Goal: Task Accomplishment & Management: Manage account settings

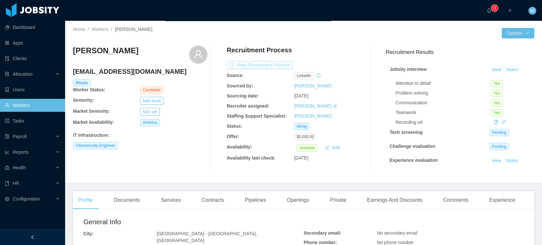
click at [264, 61] on button "View Recruitment Process" at bounding box center [259, 65] width 66 height 8
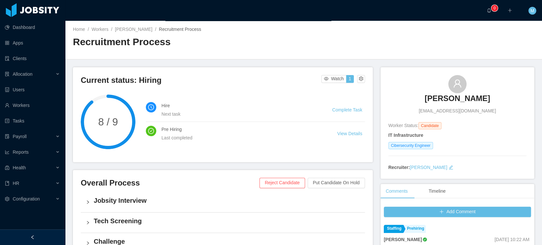
scroll to position [133, 0]
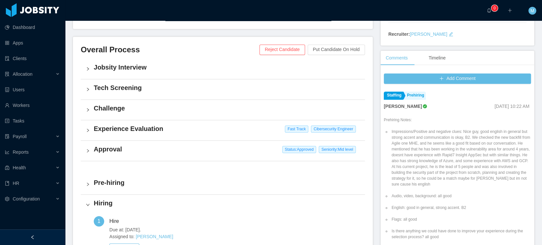
click at [108, 148] on h4 "Approval" at bounding box center [227, 149] width 266 height 9
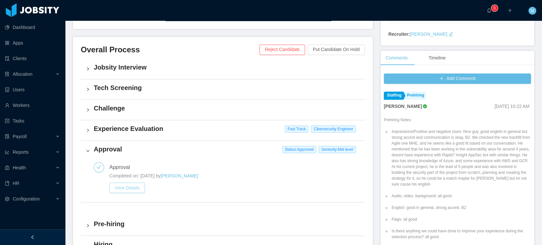
click at [129, 187] on button "View Details" at bounding box center [126, 188] width 35 height 10
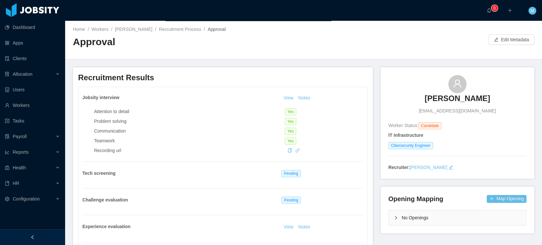
drag, startPoint x: 526, startPoint y: 29, endPoint x: 522, endPoint y: 34, distance: 6.7
click at [525, 31] on div "Home / Workers / [PERSON_NAME] / Recruitment Process / Approval / Approval Edit…" at bounding box center [303, 40] width 477 height 39
click at [513, 38] on button "Edit Metadata" at bounding box center [511, 39] width 46 height 10
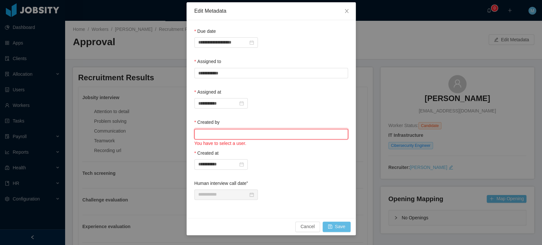
click at [217, 135] on input "text" at bounding box center [271, 134] width 154 height 10
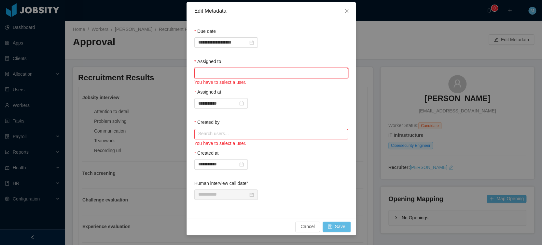
click at [224, 70] on input "text" at bounding box center [271, 73] width 154 height 10
type input "*"
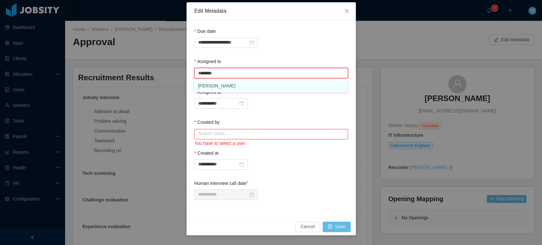
click at [225, 85] on li "[PERSON_NAME]" at bounding box center [271, 86] width 154 height 10
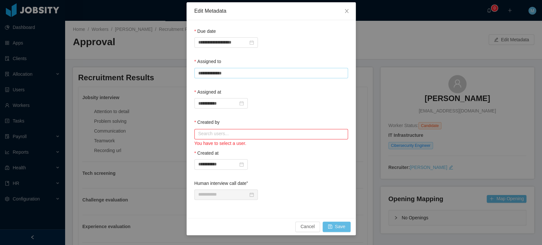
type input "**********"
click at [303, 57] on form "**********" at bounding box center [271, 115] width 154 height 175
click at [283, 167] on div "**********" at bounding box center [271, 164] width 154 height 10
click at [237, 136] on input "text" at bounding box center [271, 134] width 154 height 10
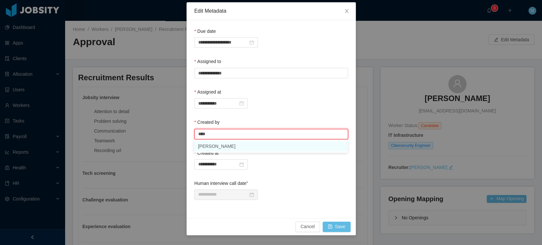
click at [216, 150] on li "[PERSON_NAME]" at bounding box center [271, 146] width 154 height 10
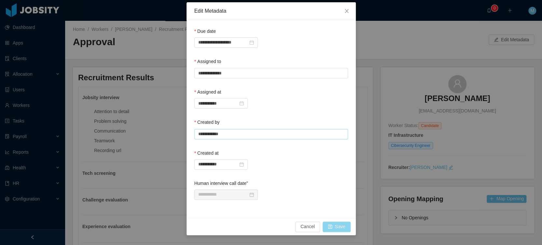
type input "**********"
drag, startPoint x: 338, startPoint y: 225, endPoint x: 338, endPoint y: 222, distance: 3.6
click at [338, 225] on button "Save" at bounding box center [336, 227] width 28 height 10
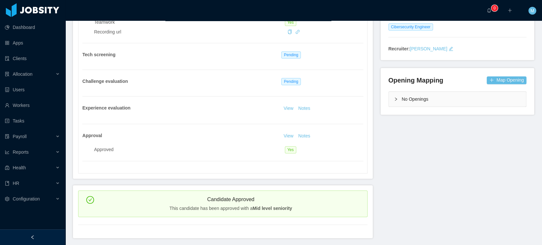
scroll to position [111, 0]
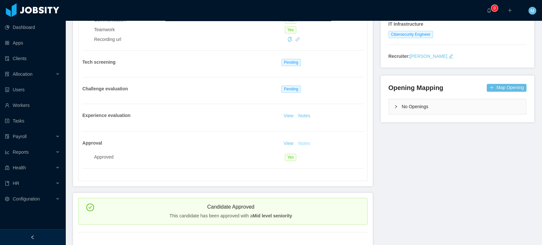
click at [303, 144] on button "Notes" at bounding box center [303, 144] width 17 height 8
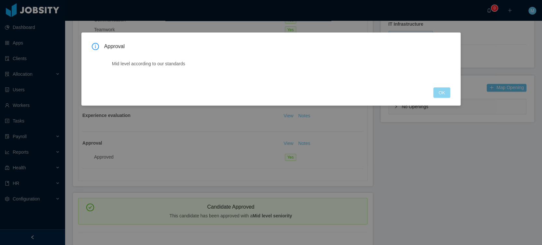
click at [442, 96] on button "OK" at bounding box center [441, 93] width 17 height 10
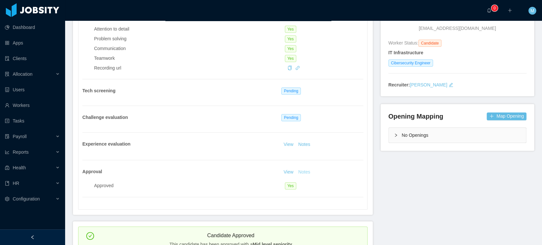
scroll to position [0, 0]
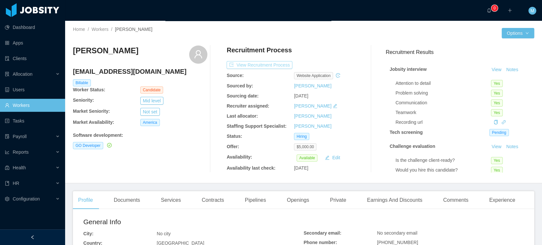
click at [272, 61] on button "View Recruitment Process" at bounding box center [259, 65] width 66 height 8
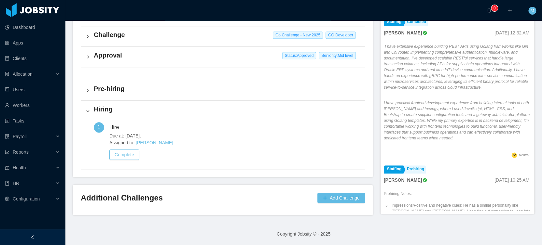
scroll to position [144, 0]
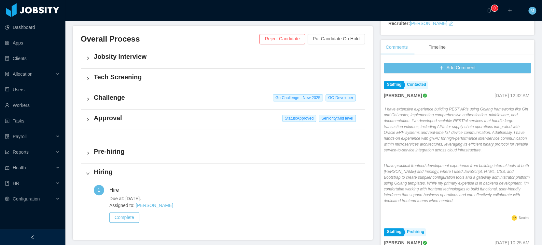
click at [171, 121] on h4 "Approval" at bounding box center [227, 118] width 266 height 9
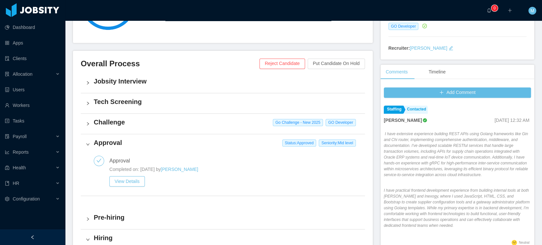
scroll to position [214, 0]
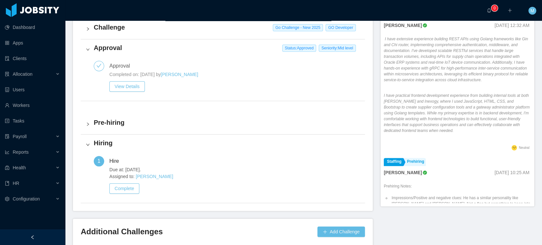
click at [123, 95] on div "Completed on: Mar 20th, 2025 by Matias Marin View Details" at bounding box center [234, 83] width 250 height 24
click at [130, 86] on button "View Details" at bounding box center [126, 86] width 35 height 10
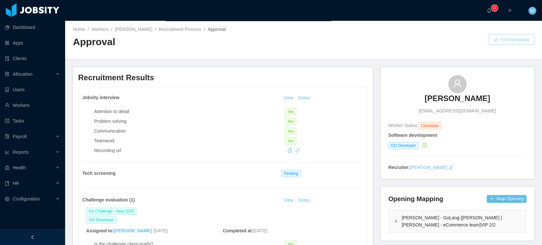
click at [506, 43] on button "Edit Metadata" at bounding box center [511, 39] width 46 height 10
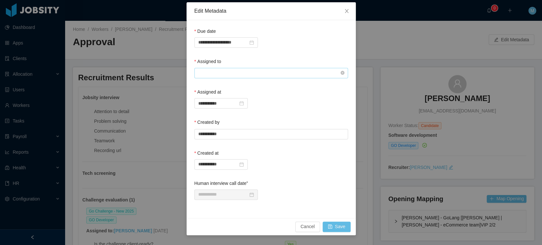
click at [223, 75] on input "text" at bounding box center [271, 73] width 154 height 10
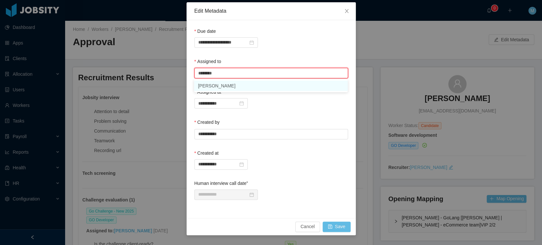
click at [225, 85] on li "[PERSON_NAME]" at bounding box center [271, 86] width 154 height 10
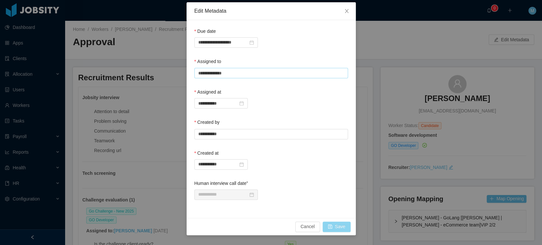
type input "**********"
click at [338, 231] on div "Cancel Save" at bounding box center [271, 227] width 159 height 10
click at [336, 231] on div "Cancel Save" at bounding box center [270, 226] width 169 height 17
click at [342, 223] on button "Save" at bounding box center [336, 227] width 28 height 10
